Goal: Find specific page/section: Find specific page/section

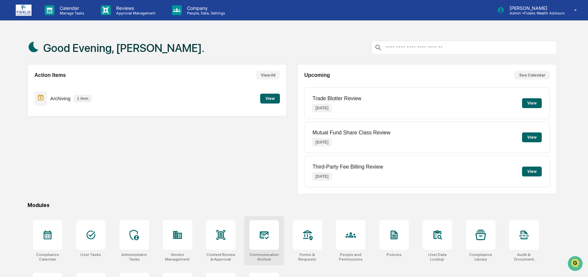
click at [269, 230] on icon at bounding box center [264, 234] width 11 height 11
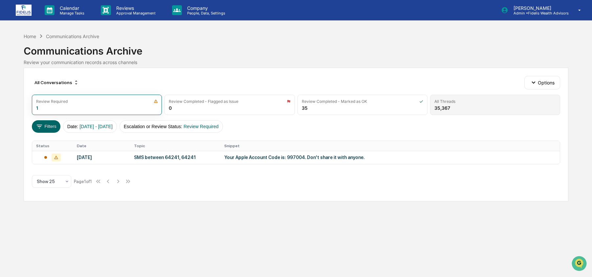
click at [480, 99] on div "All Threads" at bounding box center [494, 101] width 121 height 5
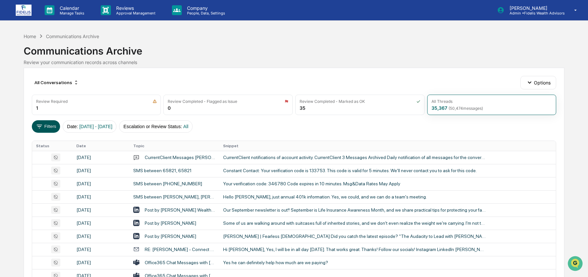
click at [51, 130] on button "Filters" at bounding box center [46, 126] width 29 height 12
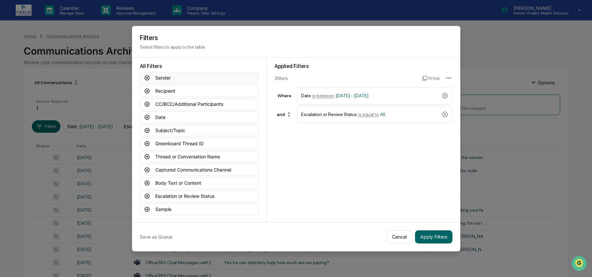
click at [161, 76] on button "Sender" at bounding box center [199, 78] width 118 height 12
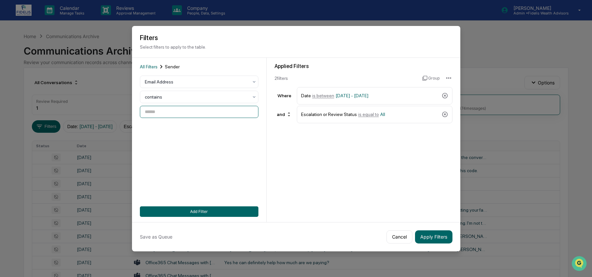
click at [177, 109] on input at bounding box center [199, 112] width 118 height 12
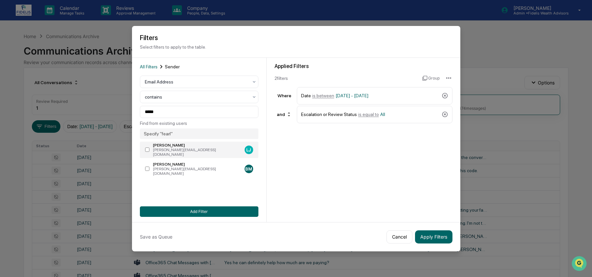
click at [149, 145] on label "[PERSON_NAME] [PERSON_NAME][EMAIL_ADDRESS][DOMAIN_NAME] [PERSON_NAME]" at bounding box center [199, 149] width 118 height 16
type input "**********"
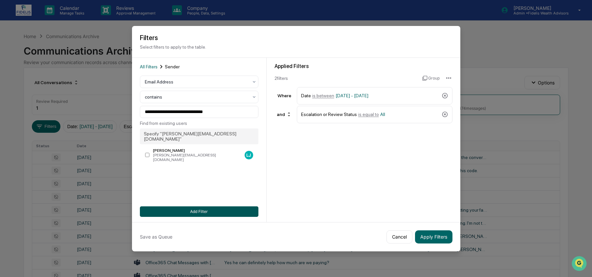
click at [191, 210] on button "Add Filter" at bounding box center [199, 211] width 118 height 11
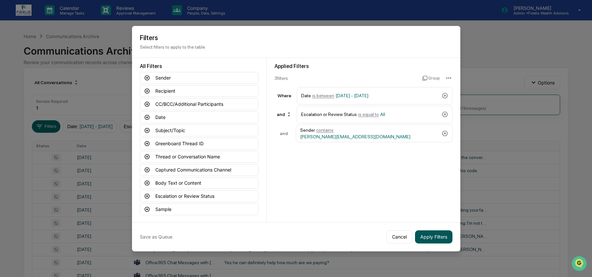
click at [441, 237] on button "Apply Filters" at bounding box center [433, 236] width 37 height 13
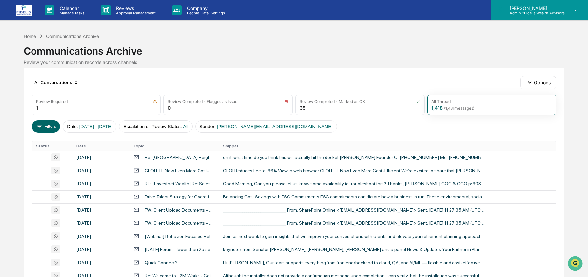
click at [527, 13] on p "Admin • Fidelis Wealth Advisors" at bounding box center [534, 13] width 60 height 5
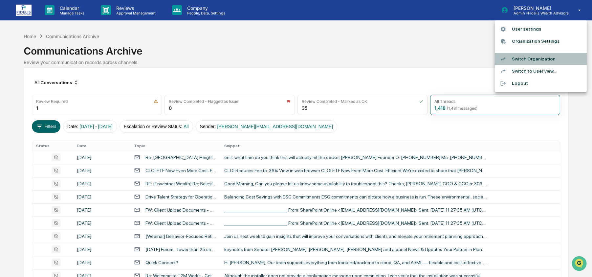
click at [526, 55] on li "Switch Organization" at bounding box center [541, 59] width 92 height 12
